Goal: Task Accomplishment & Management: Complete application form

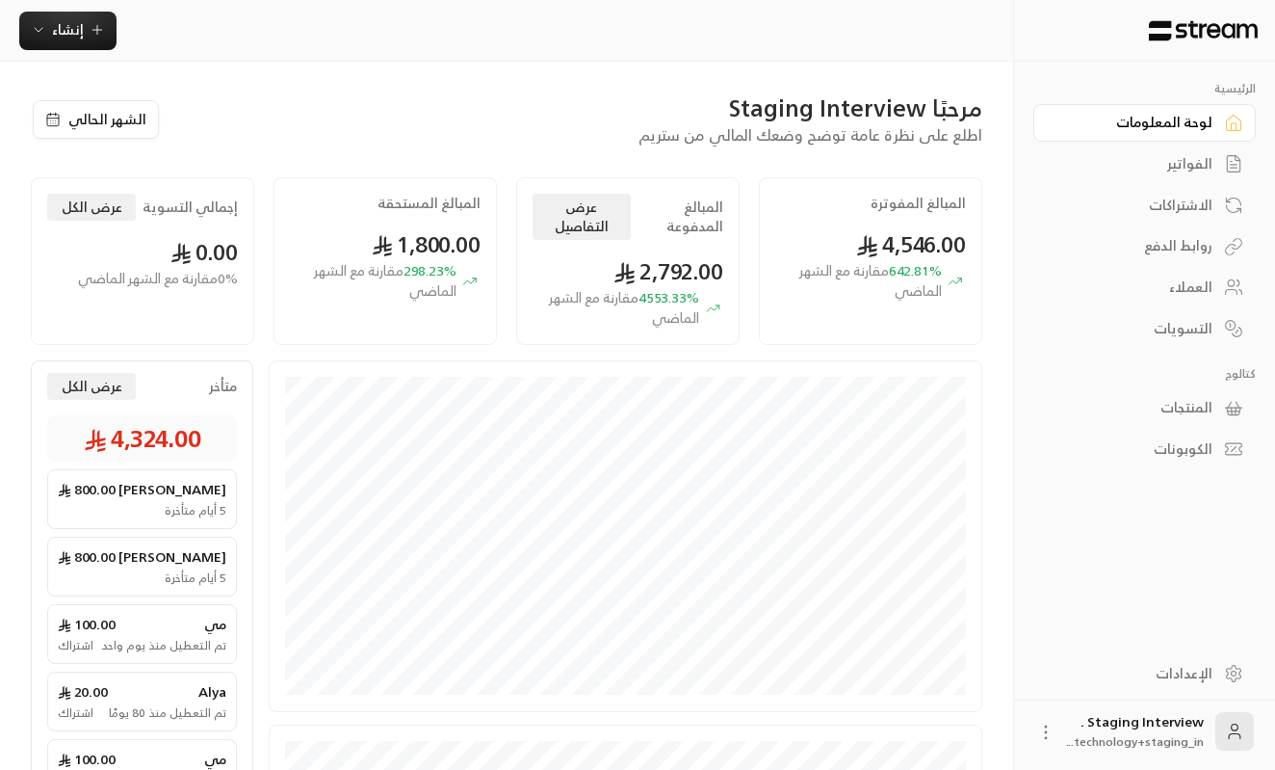
click at [1220, 293] on link "العملاء" at bounding box center [1145, 288] width 223 height 38
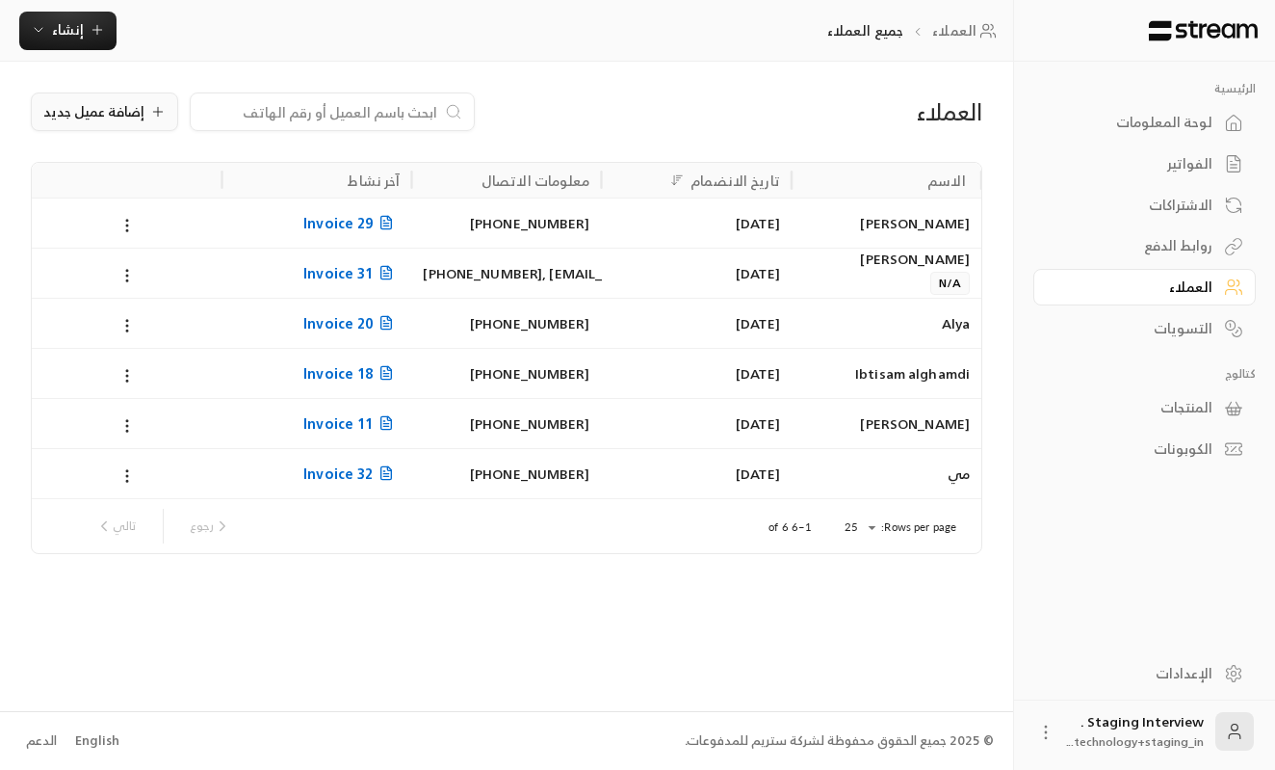
click at [145, 108] on div "إضافة عميل جديد" at bounding box center [104, 111] width 122 height 15
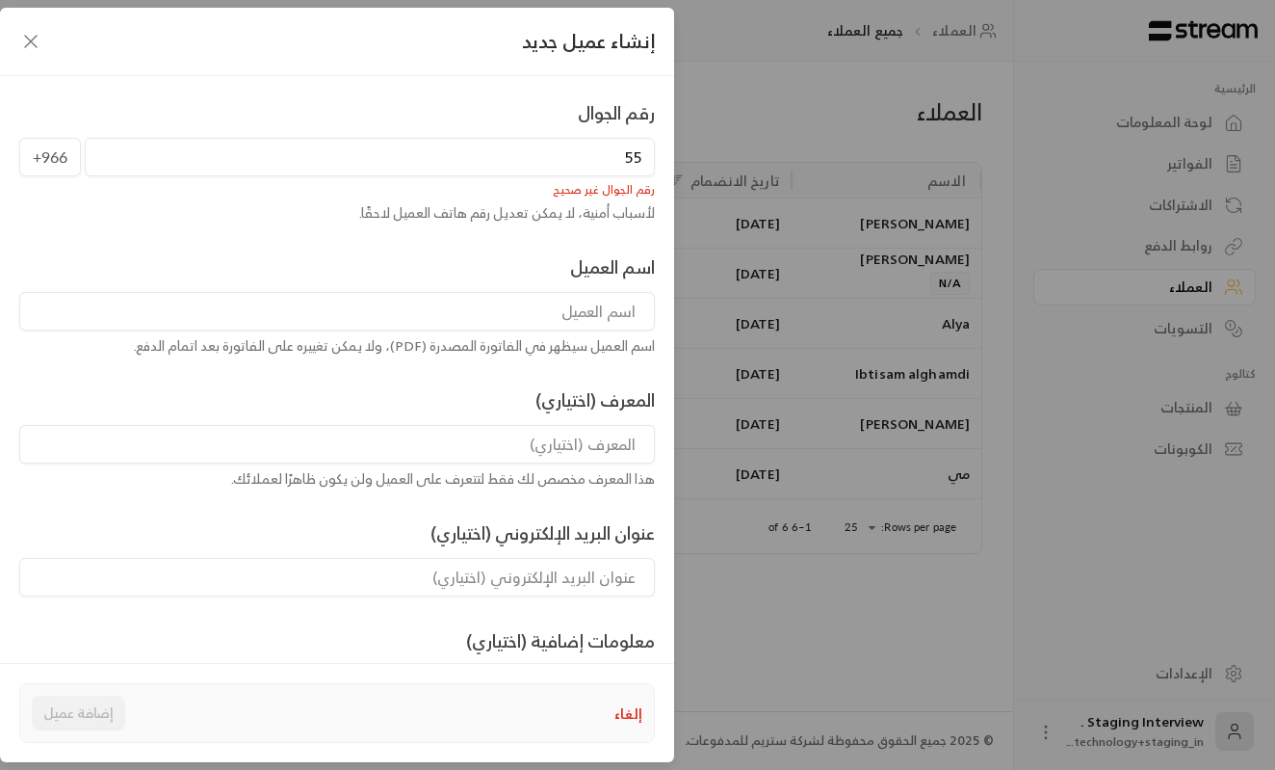
type input "5"
type input "138691181"
click at [600, 146] on input "138691181" at bounding box center [370, 157] width 570 height 39
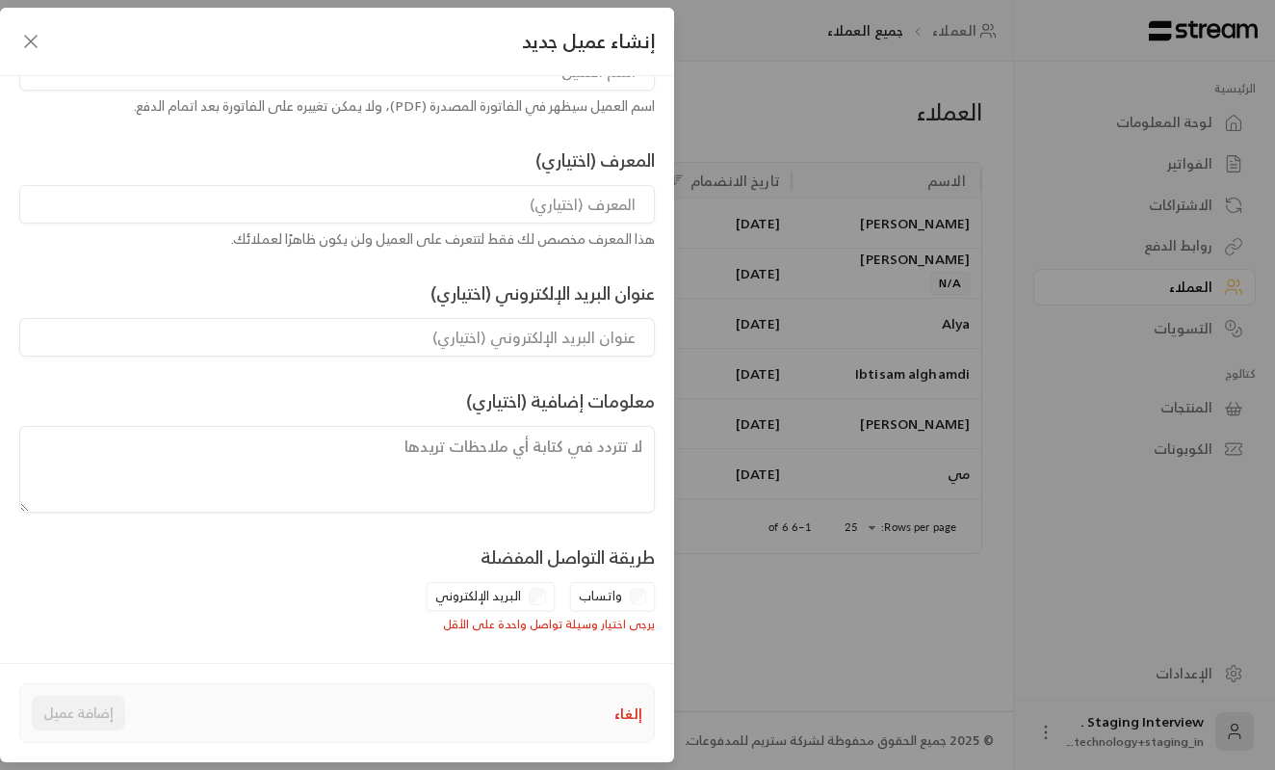
scroll to position [239, 0]
click at [783, 497] on div "إنشاء عميل جديد رقم الجوال +966 رقم الجوال إلزامي لأسباب أمنية، لا يمكن تعديل ر…" at bounding box center [637, 385] width 1275 height 770
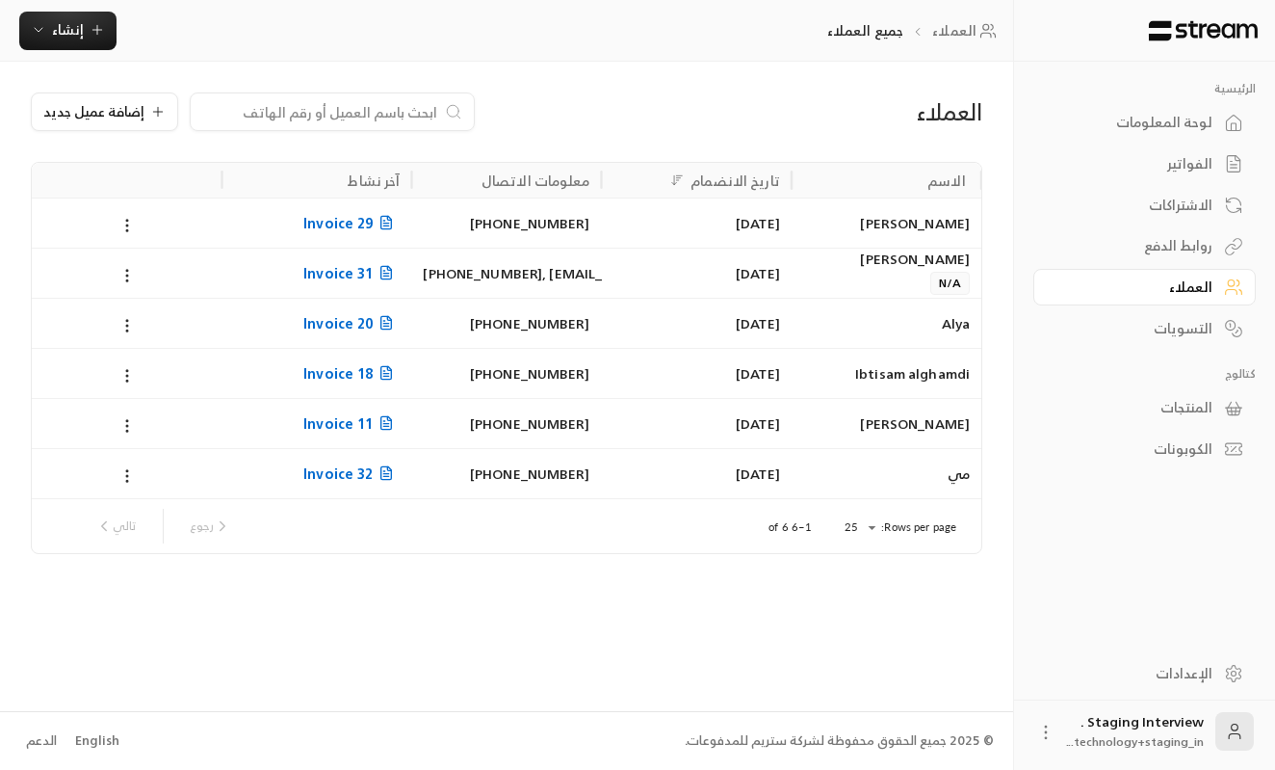
scroll to position [197, 0]
click at [367, 223] on span "Invoice 29" at bounding box center [351, 223] width 96 height 24
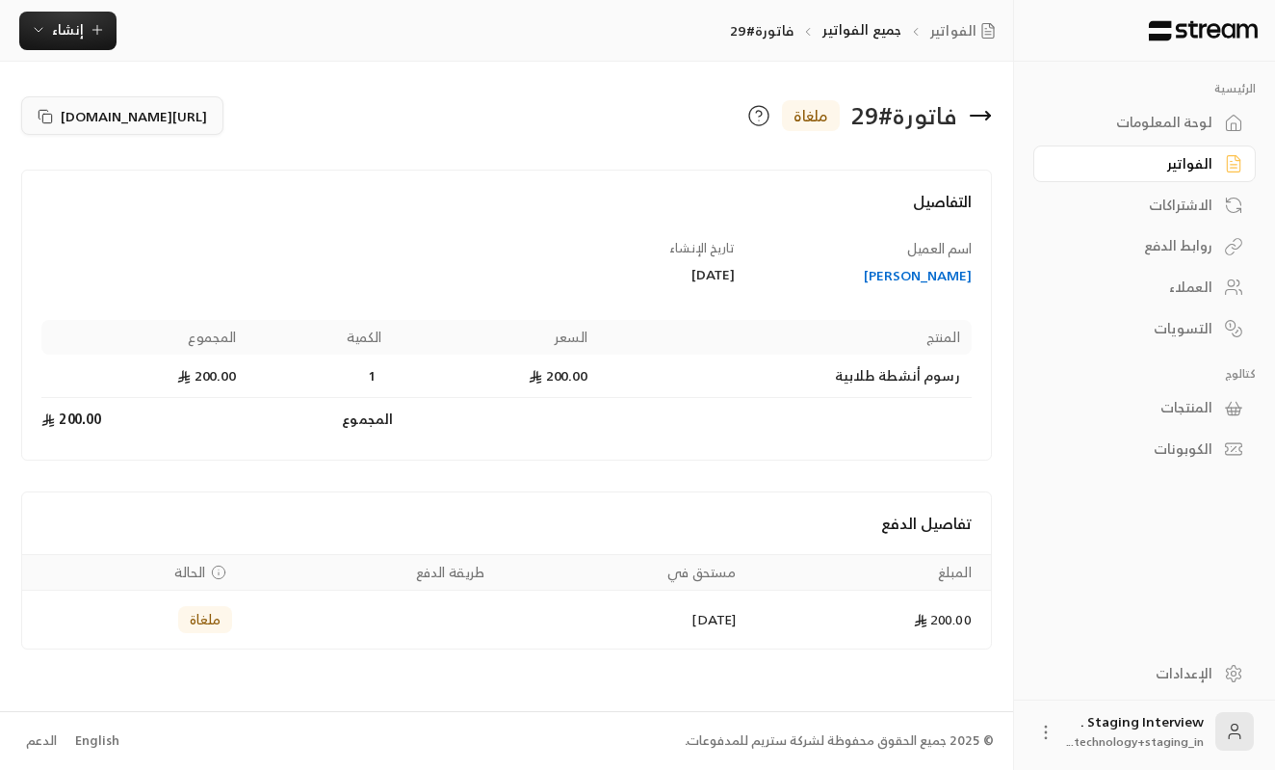
click at [207, 118] on span "[URL][DOMAIN_NAME]" at bounding box center [134, 116] width 146 height 20
click at [1193, 166] on div "الفواتير" at bounding box center [1135, 163] width 155 height 19
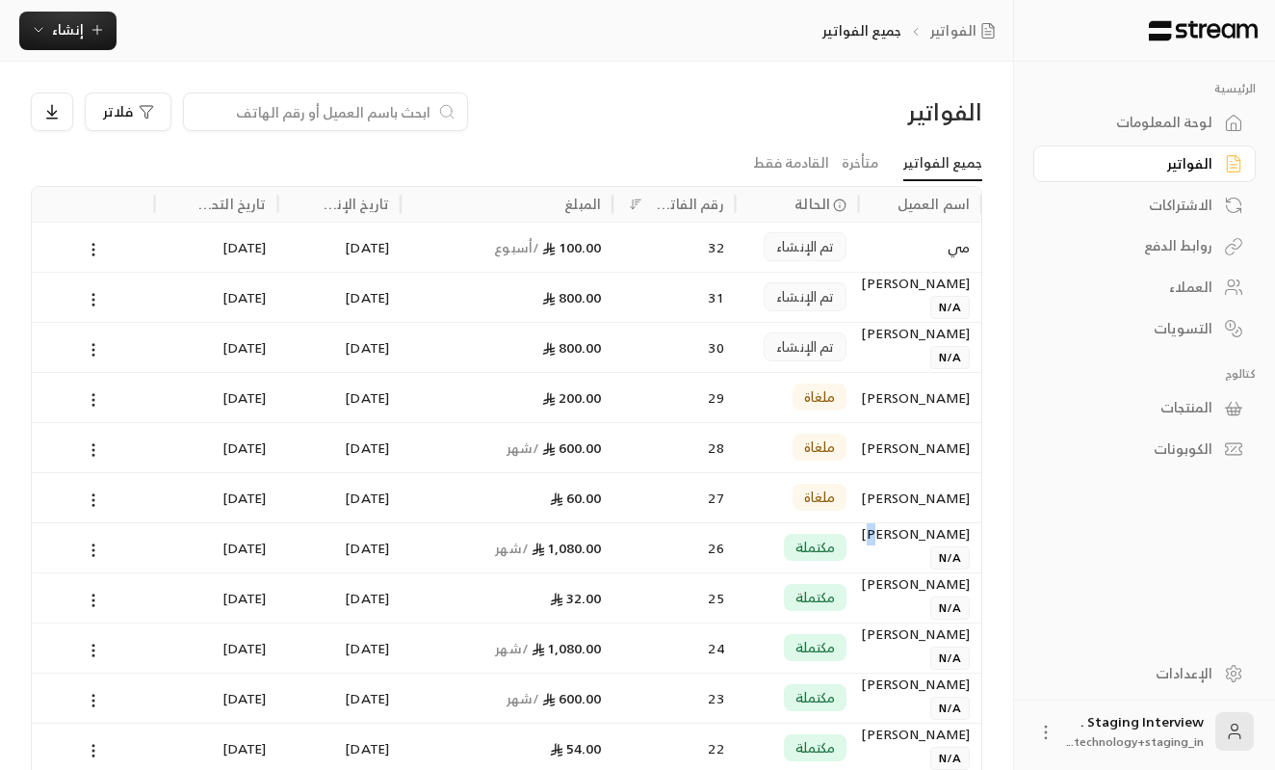
click at [934, 537] on div "[PERSON_NAME]" at bounding box center [920, 533] width 100 height 21
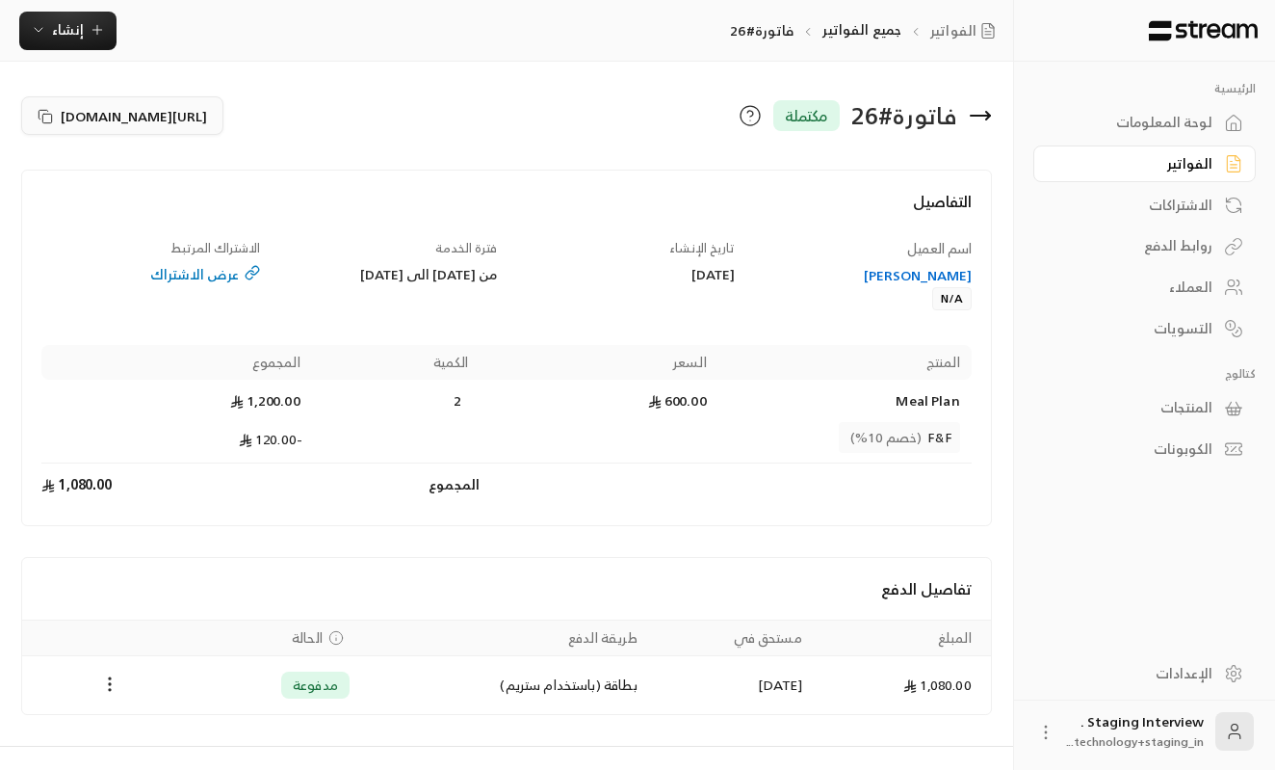
click at [50, 115] on icon at bounding box center [45, 116] width 15 height 15
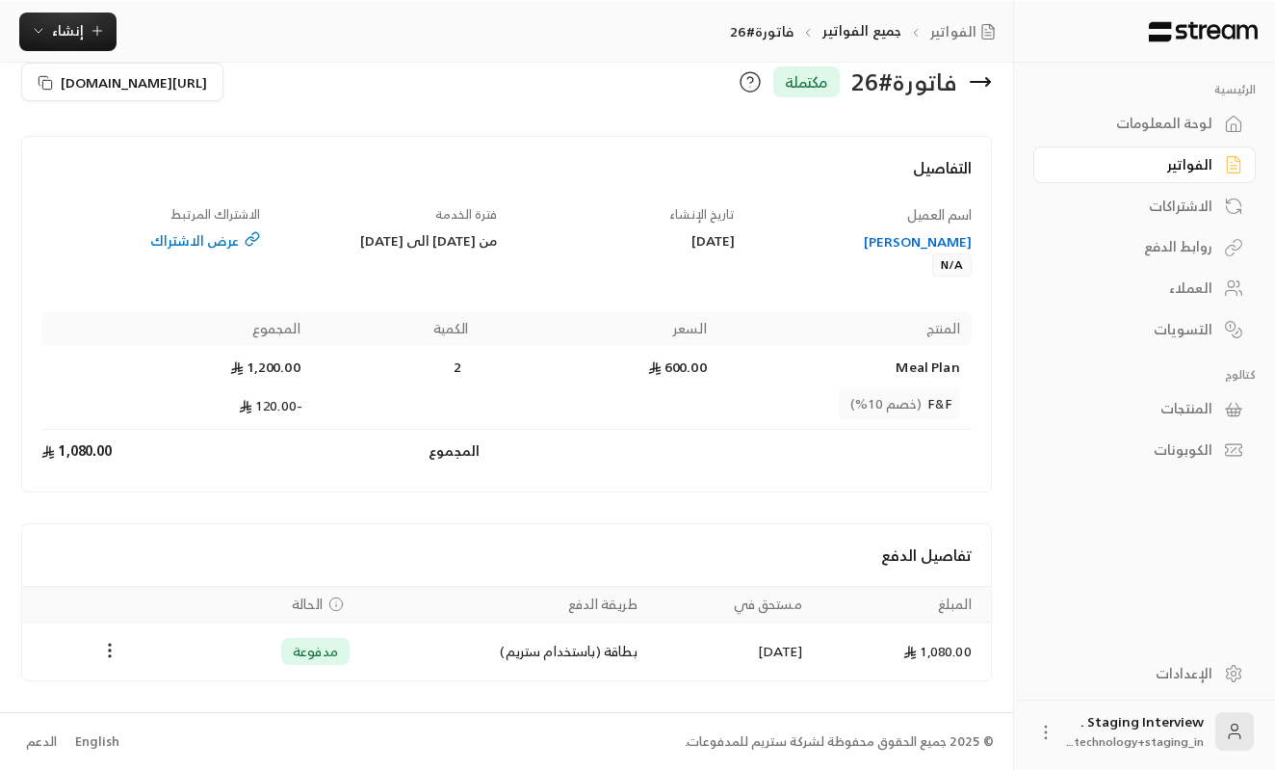
scroll to position [32, 0]
